Goal: Entertainment & Leisure: Consume media (video, audio)

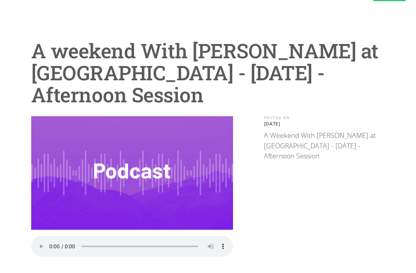
scroll to position [35, 0]
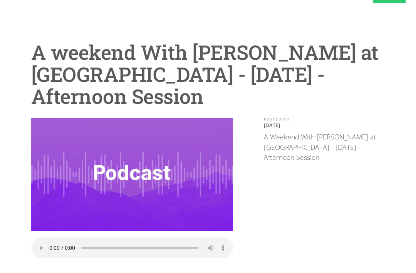
click at [116, 190] on img at bounding box center [132, 175] width 202 height 114
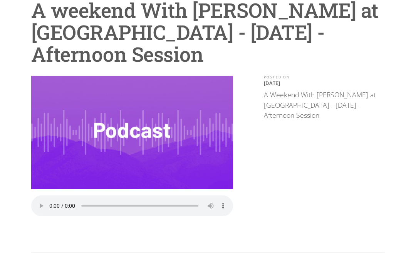
scroll to position [78, 0]
click at [121, 184] on img at bounding box center [132, 133] width 202 height 114
click at [139, 206] on audio "Your browser does not support the audio element." at bounding box center [132, 205] width 202 height 21
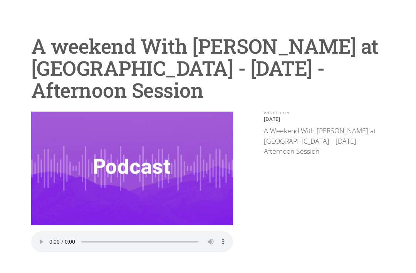
scroll to position [38, 0]
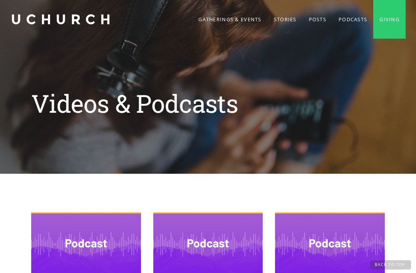
scroll to position [450, 0]
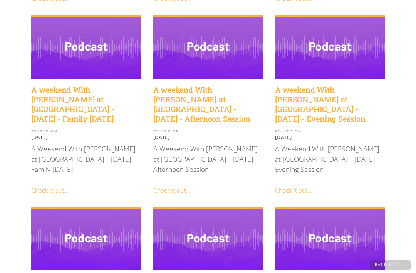
click at [222, 90] on h4 "A weekend With [PERSON_NAME] at [GEOGRAPHIC_DATA] - [DATE] - Afternoon Session" at bounding box center [208, 104] width 110 height 39
click at [345, 85] on h4 "A weekend With Peter Jackson at UChurch - April 21 2023 - Evening Session" at bounding box center [330, 104] width 110 height 39
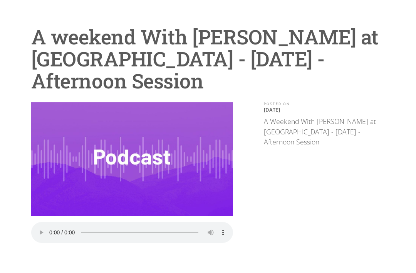
scroll to position [47, 0]
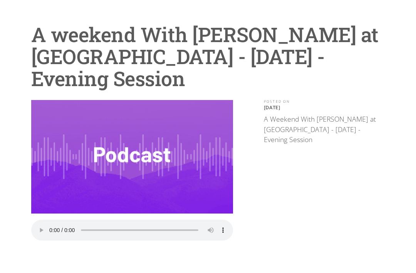
scroll to position [54, 0]
click at [47, 226] on audio "Your browser does not support the audio element." at bounding box center [132, 229] width 202 height 21
click at [416, 50] on html "Gatherings & Events Stories UChurch 101 Posts Podcasts Giving A weekend With Pe…" at bounding box center [208, 82] width 416 height 273
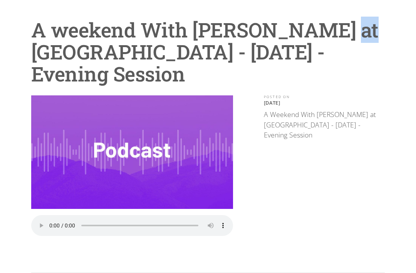
scroll to position [52, 0]
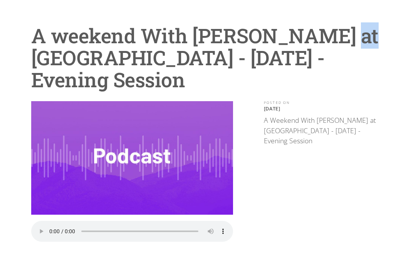
click at [375, 29] on h1 "A weekend With Peter Jackson at UChurch - April 21 2023 - Evening Session" at bounding box center [208, 58] width 354 height 66
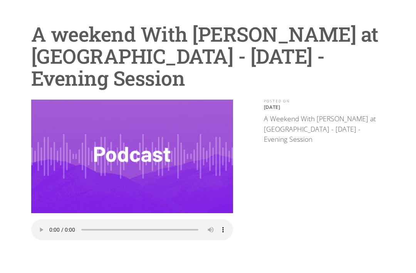
scroll to position [54, 0]
click at [53, 224] on audio "Your browser does not support the audio element." at bounding box center [132, 229] width 202 height 21
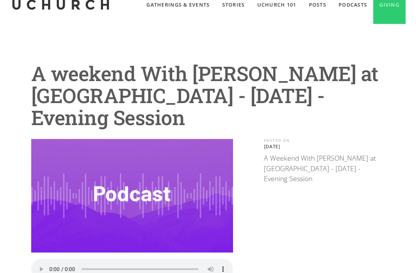
scroll to position [0, 0]
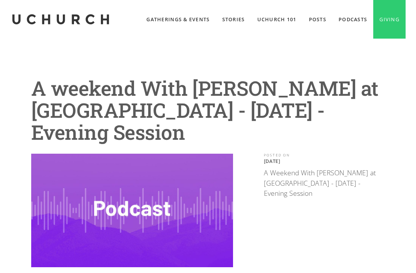
click at [176, 17] on link "Gatherings & Events" at bounding box center [178, 19] width 76 height 39
